Goal: Transaction & Acquisition: Purchase product/service

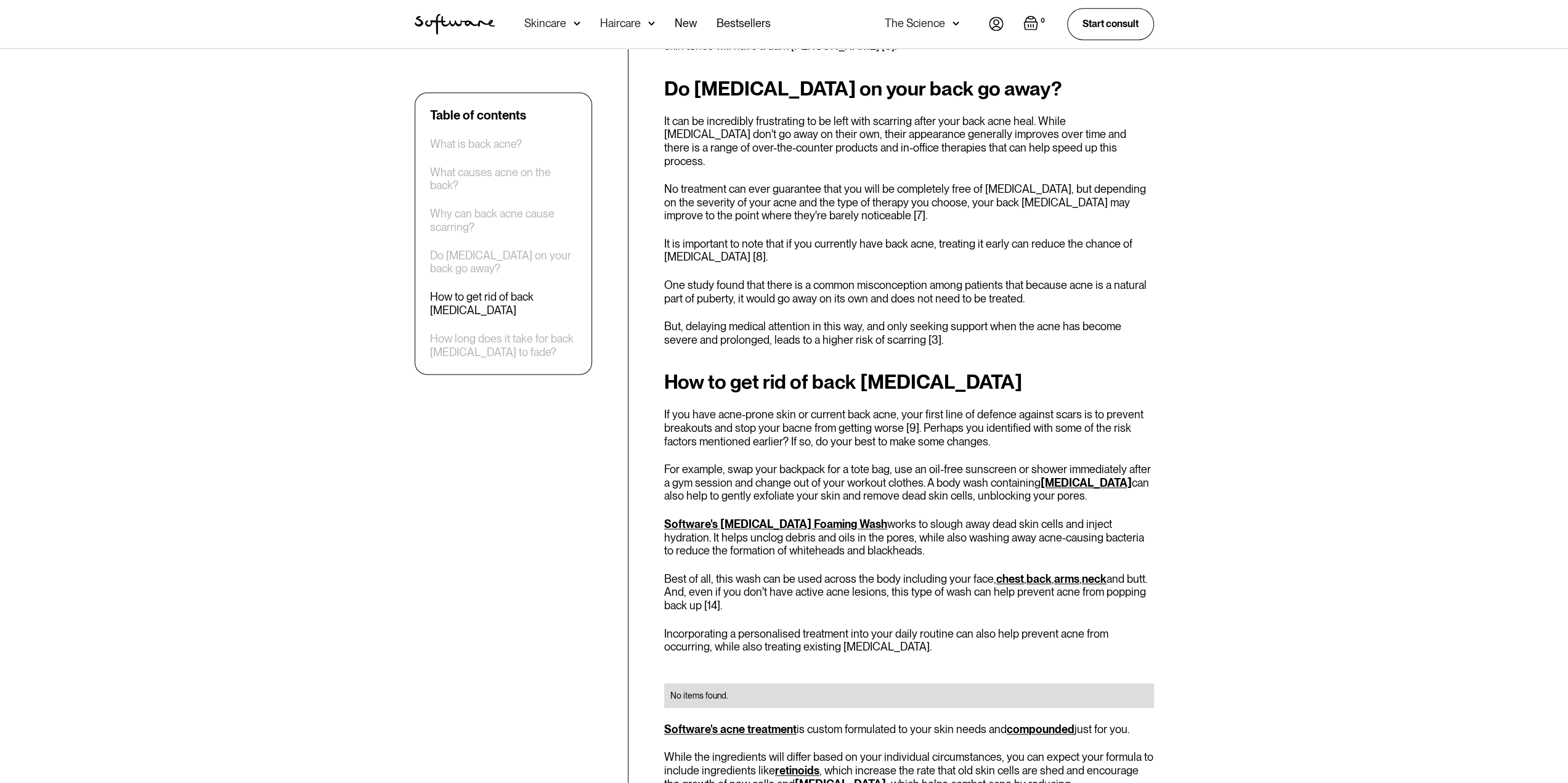
scroll to position [1416, 0]
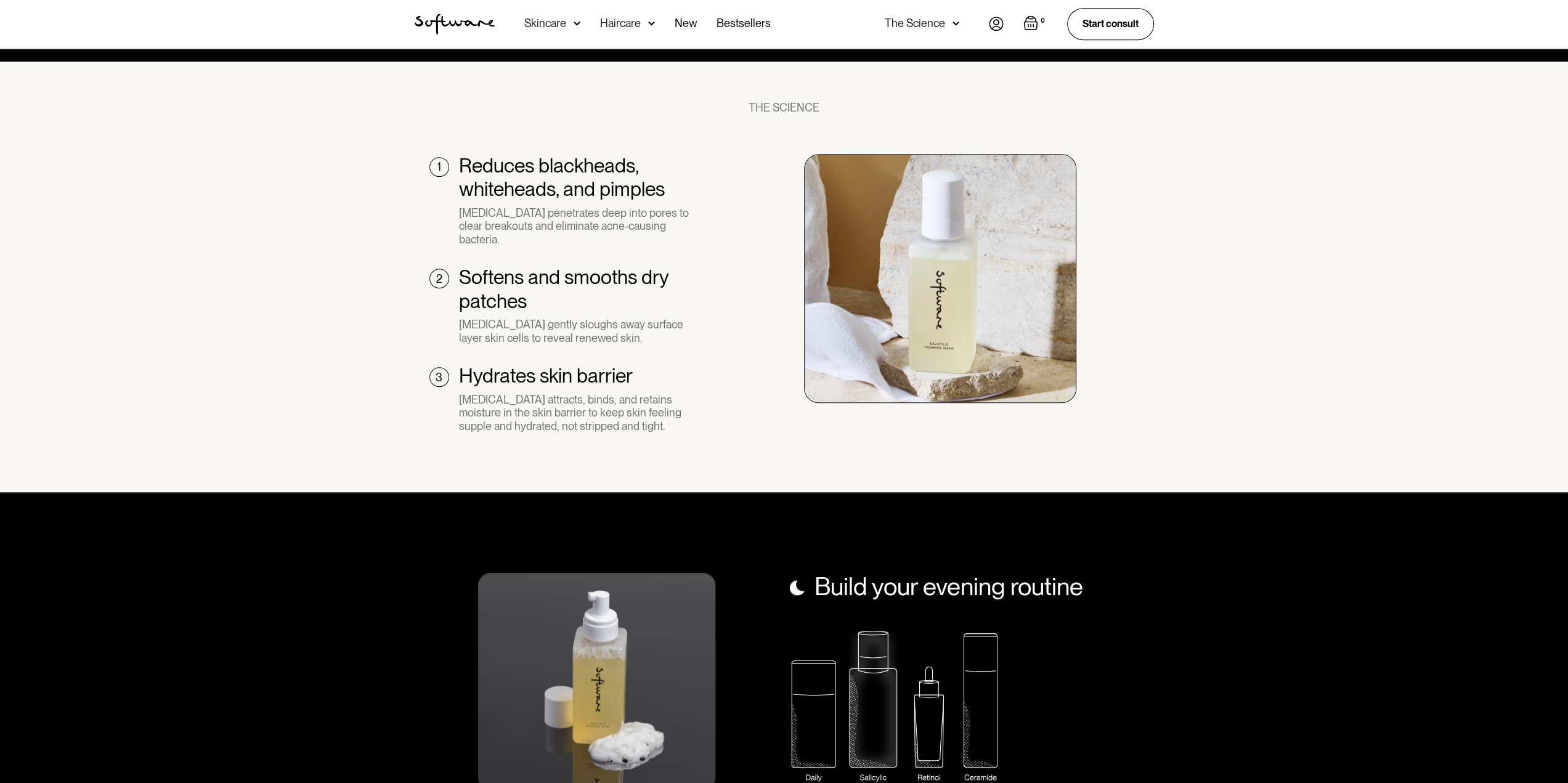
scroll to position [985, 0]
